Goal: Communication & Community: Connect with others

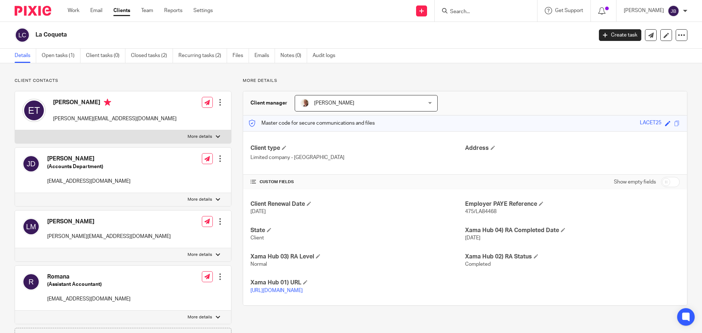
click at [499, 9] on input "Search" at bounding box center [483, 12] width 66 height 7
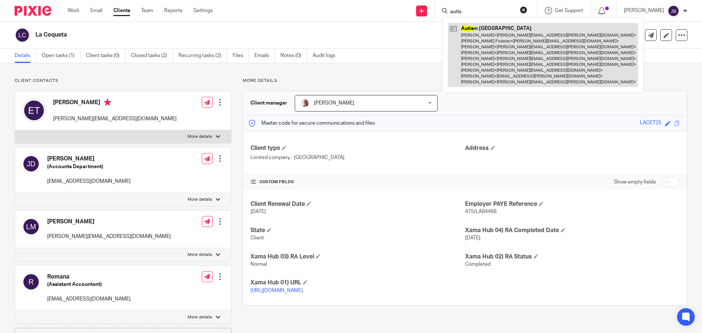
type input "autis"
click at [516, 45] on link at bounding box center [543, 55] width 190 height 64
click at [488, 76] on link at bounding box center [543, 55] width 190 height 64
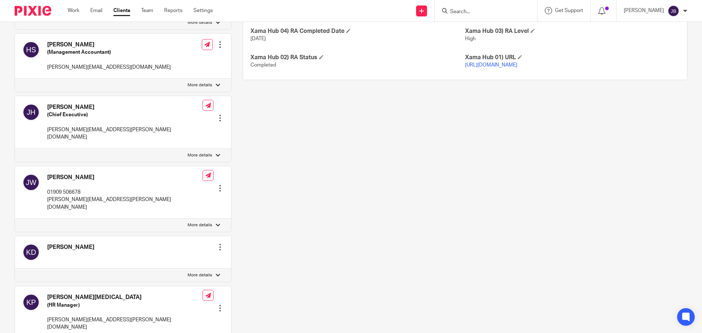
scroll to position [163, 0]
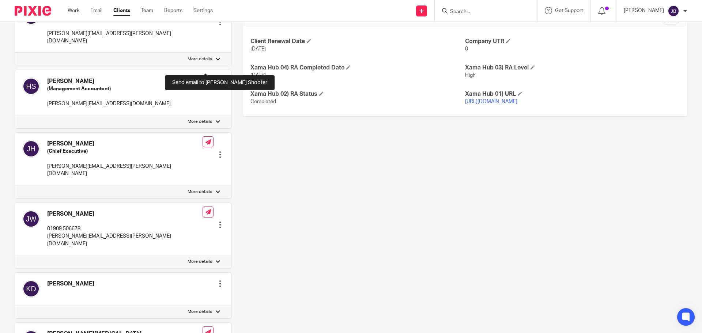
click at [207, 78] on icon at bounding box center [206, 80] width 5 height 5
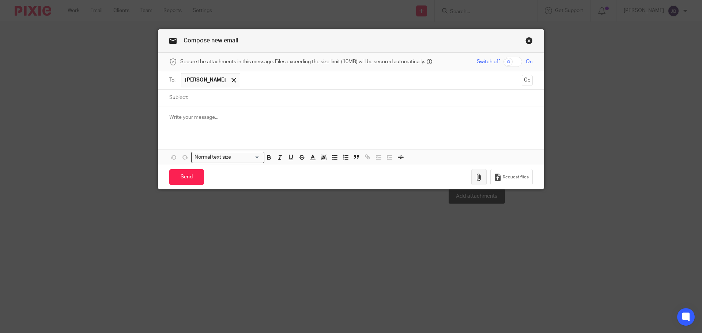
click at [476, 176] on icon "button" at bounding box center [479, 177] width 7 height 7
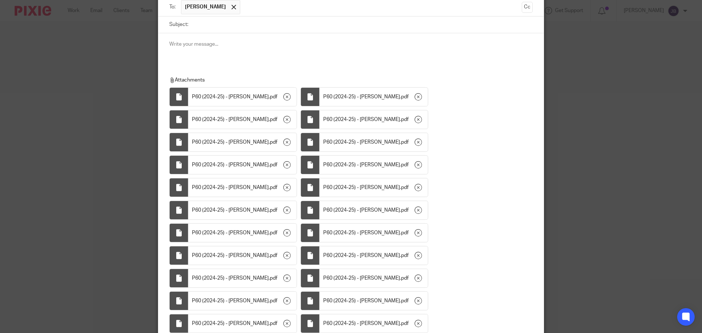
scroll to position [256, 0]
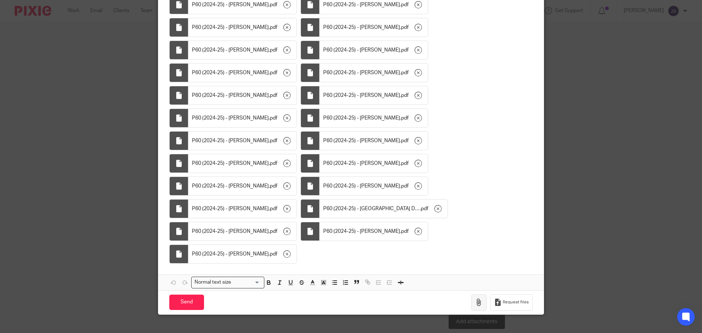
click at [472, 308] on button "button" at bounding box center [479, 302] width 15 height 16
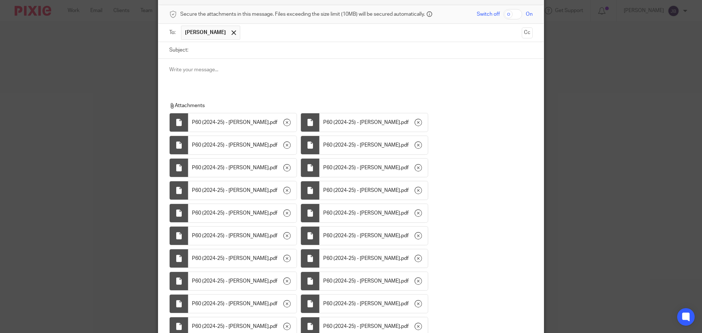
scroll to position [0, 0]
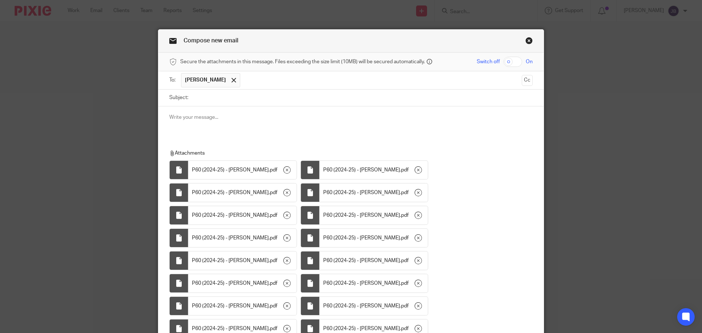
drag, startPoint x: 525, startPoint y: 41, endPoint x: 489, endPoint y: 83, distance: 55.3
click at [526, 41] on link "Close this dialog window" at bounding box center [529, 42] width 7 height 10
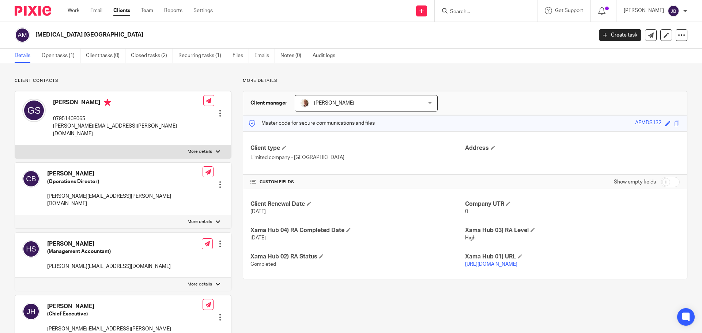
drag, startPoint x: 77, startPoint y: 10, endPoint x: 82, endPoint y: 3, distance: 8.6
click at [77, 10] on link "Work" at bounding box center [74, 10] width 12 height 7
